Goal: Task Accomplishment & Management: Manage account settings

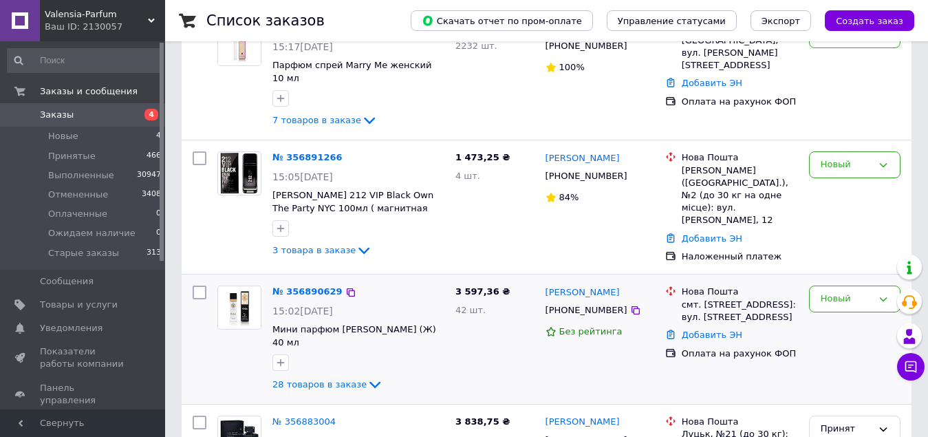
scroll to position [206, 0]
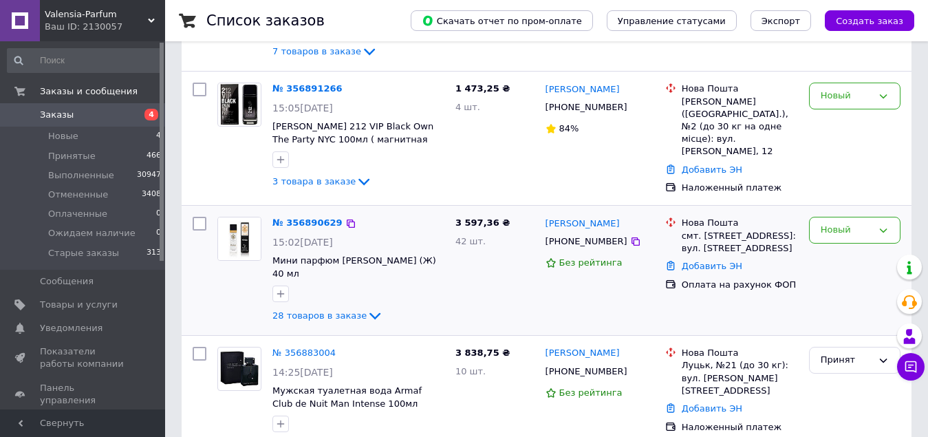
click at [209, 211] on div at bounding box center [199, 270] width 25 height 118
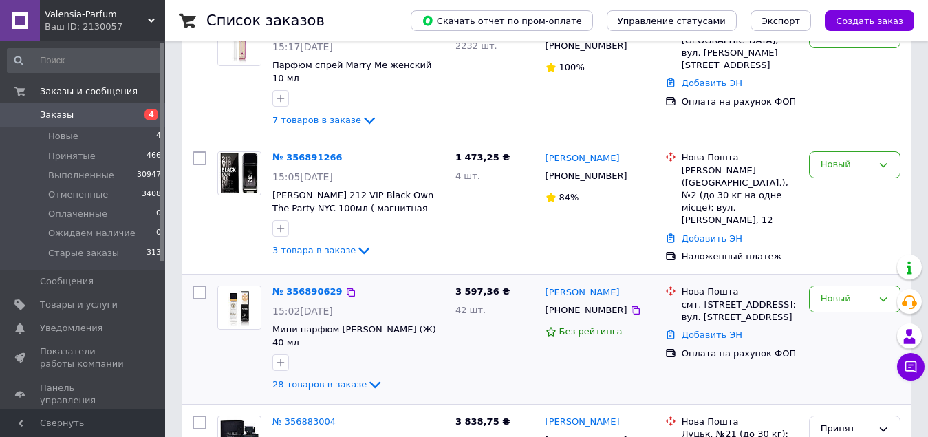
scroll to position [69, 0]
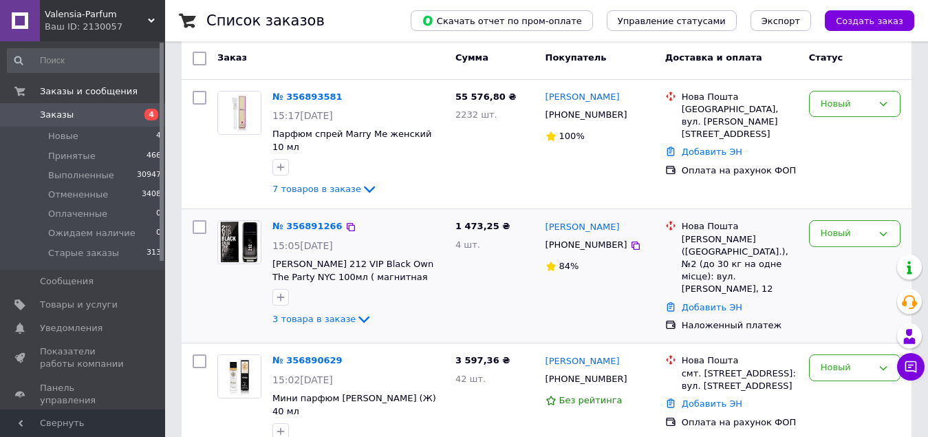
click at [220, 215] on div at bounding box center [239, 274] width 55 height 118
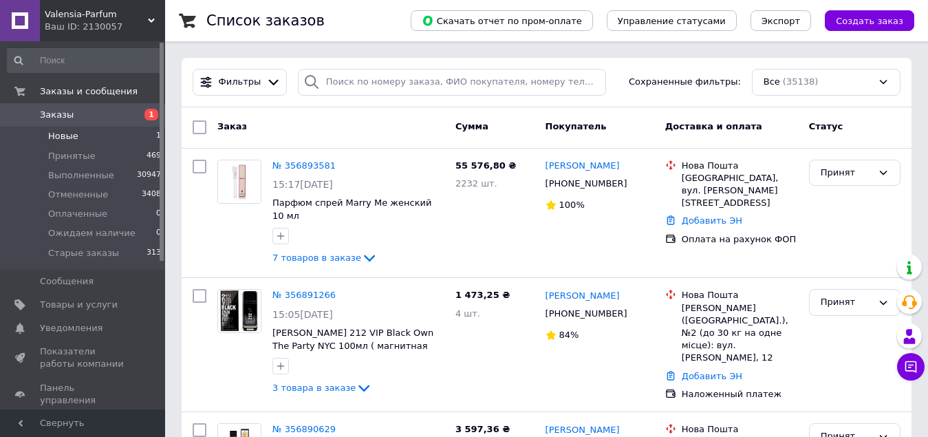
click at [80, 139] on li "Новые 1" at bounding box center [84, 136] width 169 height 19
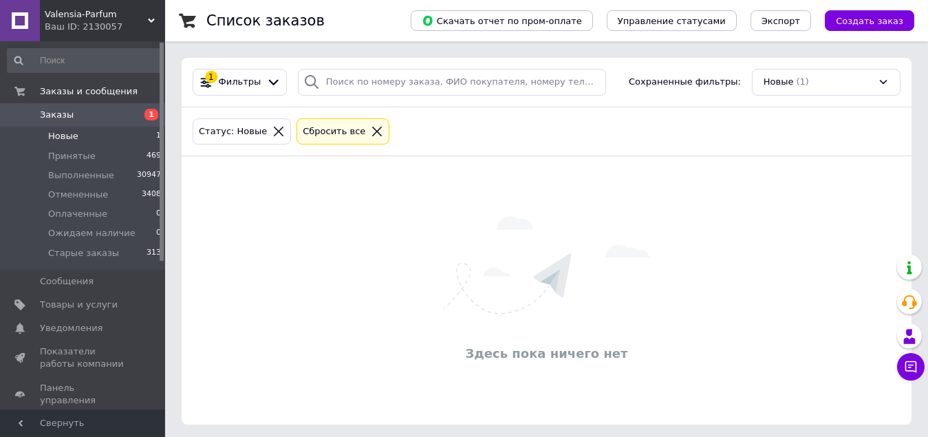
click at [371, 130] on icon at bounding box center [377, 131] width 12 height 12
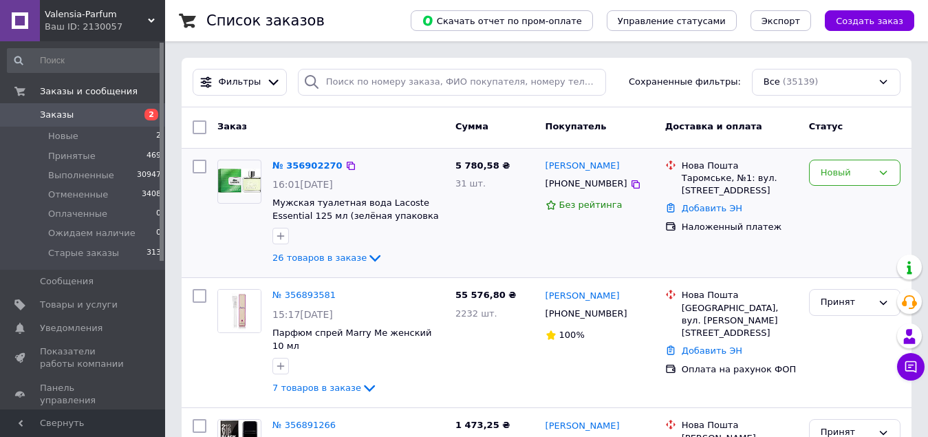
drag, startPoint x: 198, startPoint y: 164, endPoint x: 224, endPoint y: 150, distance: 29.6
click at [198, 164] on input "checkbox" at bounding box center [200, 167] width 14 height 14
checkbox input "true"
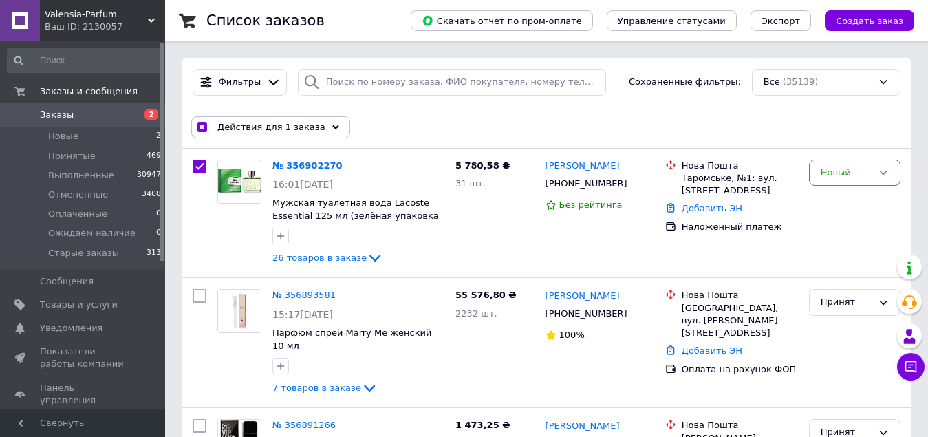
click at [252, 126] on span "Действия для 1 заказа" at bounding box center [271, 127] width 108 height 12
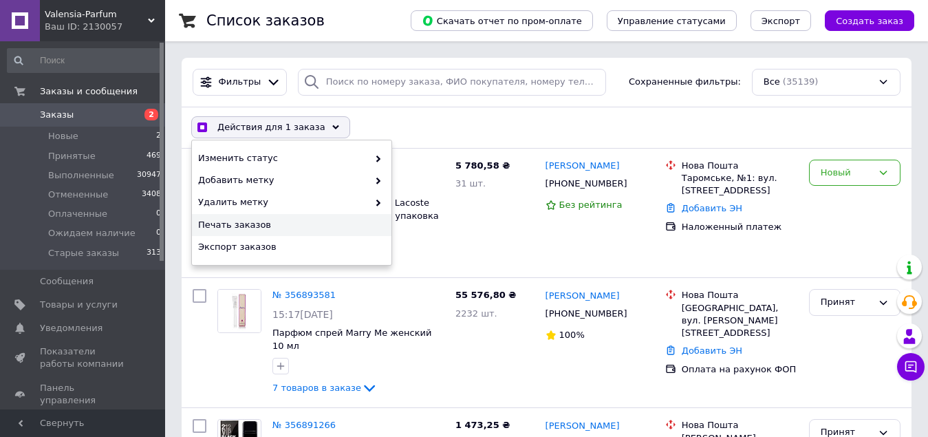
click at [265, 221] on span "Печать заказов" at bounding box center [290, 225] width 184 height 12
click at [845, 170] on div "Новый" at bounding box center [847, 173] width 52 height 14
checkbox input "true"
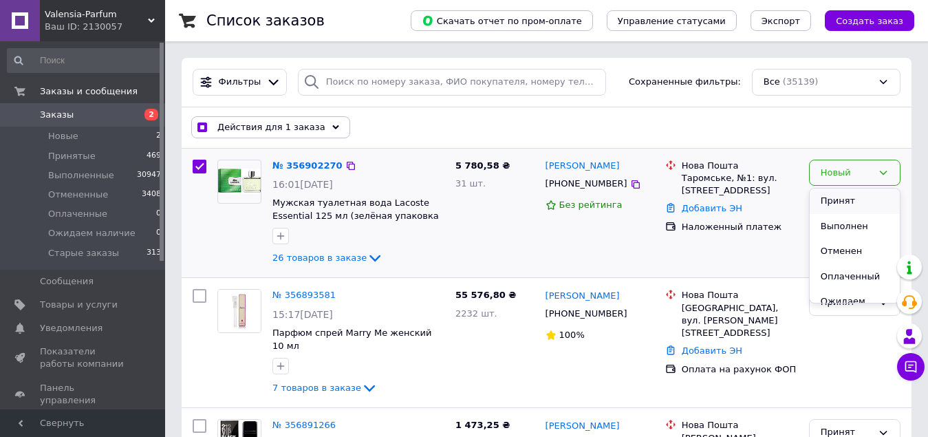
click at [835, 195] on li "Принят" at bounding box center [855, 201] width 90 height 25
checkbox input "false"
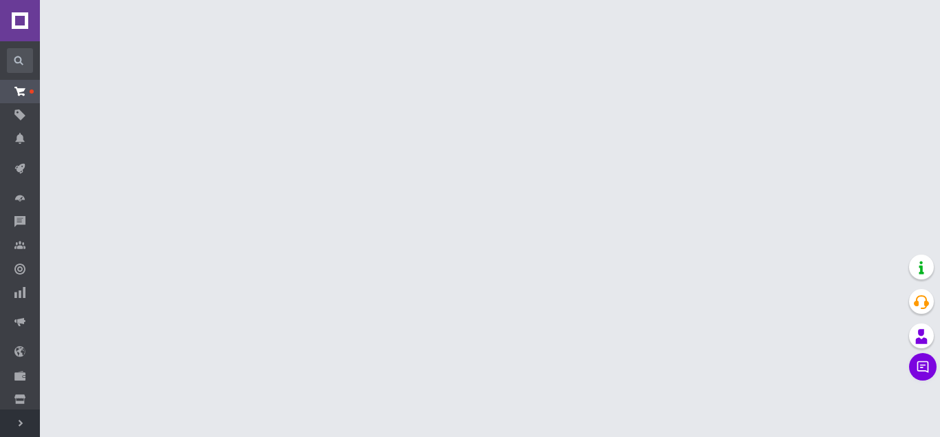
click at [23, 423] on icon at bounding box center [20, 423] width 7 height 7
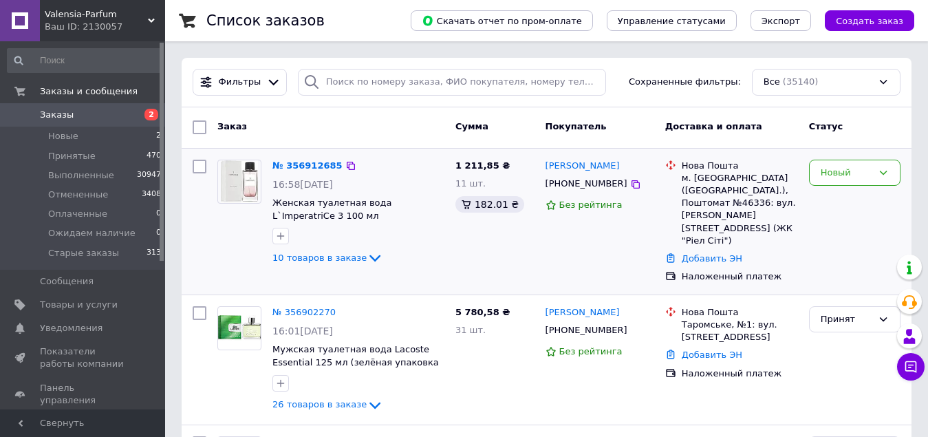
click at [197, 169] on input "checkbox" at bounding box center [200, 167] width 14 height 14
checkbox input "true"
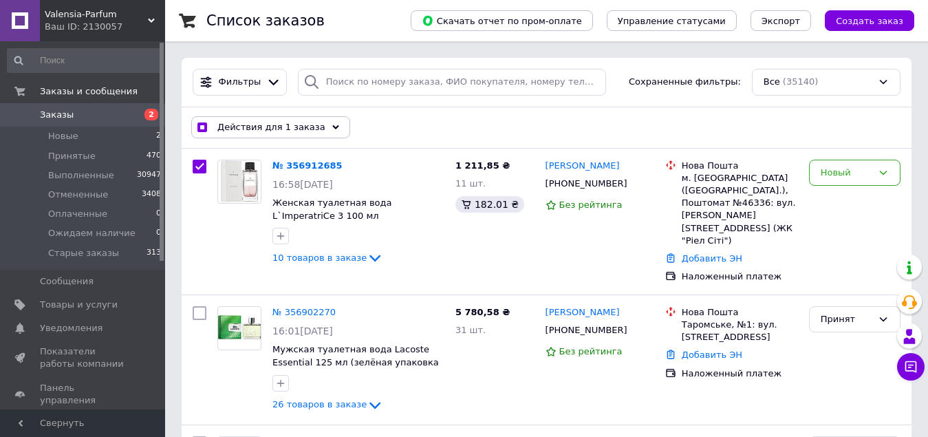
drag, startPoint x: 293, startPoint y: 131, endPoint x: 266, endPoint y: 231, distance: 102.9
click at [294, 137] on div "Действия для 1 заказа" at bounding box center [270, 127] width 159 height 22
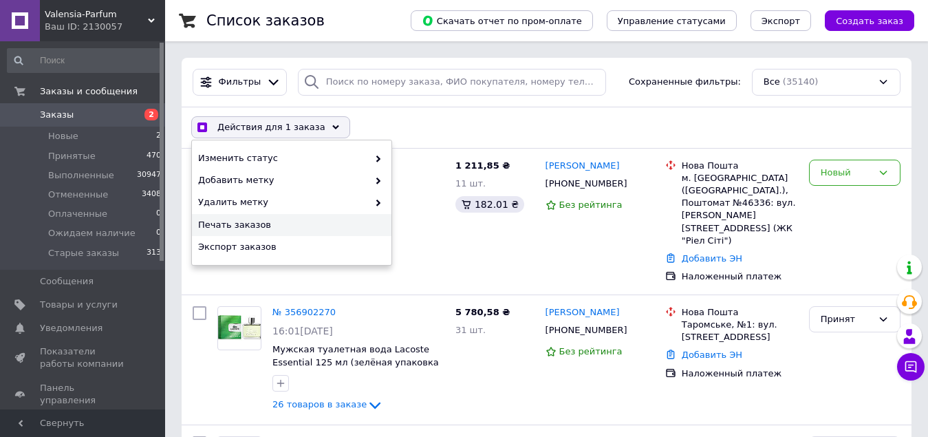
click at [255, 226] on span "Печать заказов" at bounding box center [290, 225] width 184 height 12
click at [866, 168] on div "Новый" at bounding box center [847, 173] width 52 height 14
checkbox input "true"
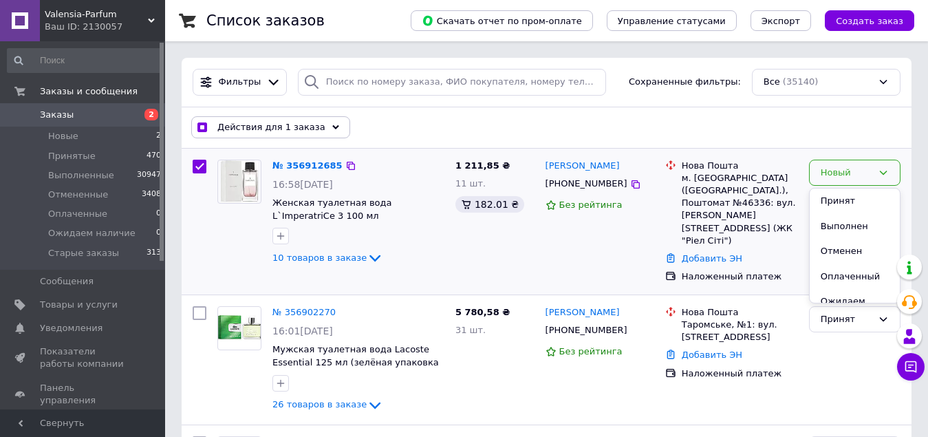
click at [862, 193] on li "Принят" at bounding box center [855, 201] width 90 height 25
checkbox input "false"
